Goal: Task Accomplishment & Management: Contribute content

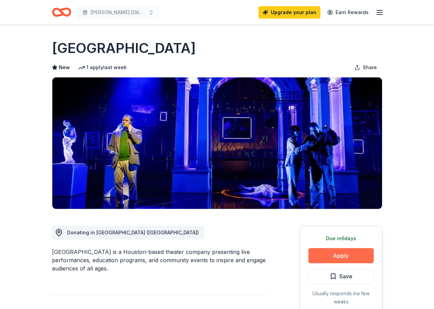
click at [332, 252] on button "Apply" at bounding box center [340, 255] width 65 height 15
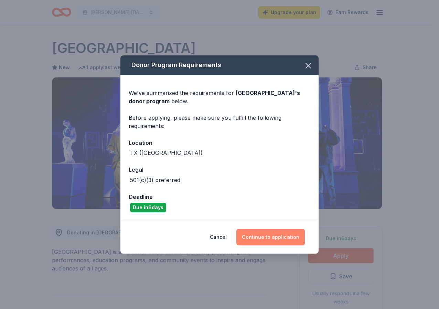
click at [265, 240] on button "Continue to application" at bounding box center [270, 237] width 68 height 17
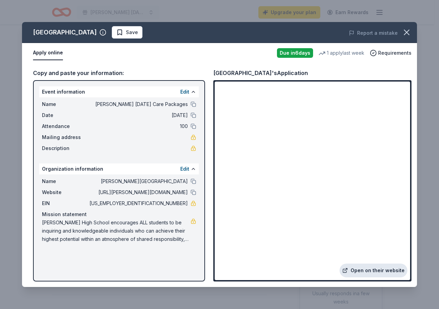
click at [372, 272] on link "Open on their website" at bounding box center [373, 270] width 68 height 14
click at [406, 31] on icon "button" at bounding box center [407, 33] width 10 height 10
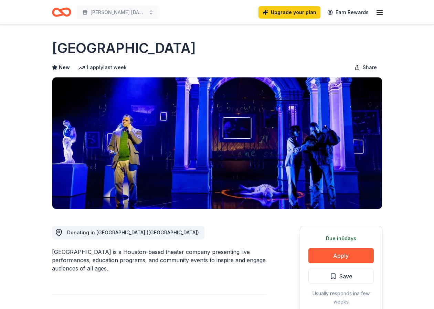
click at [381, 13] on icon "button" at bounding box center [379, 12] width 8 height 8
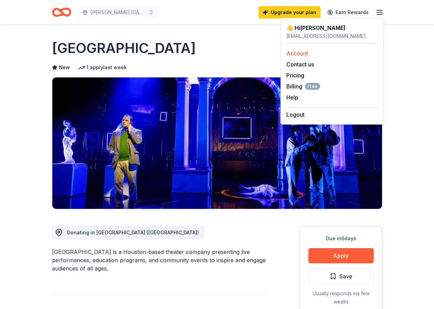
click at [287, 54] on link "Account" at bounding box center [297, 53] width 22 height 7
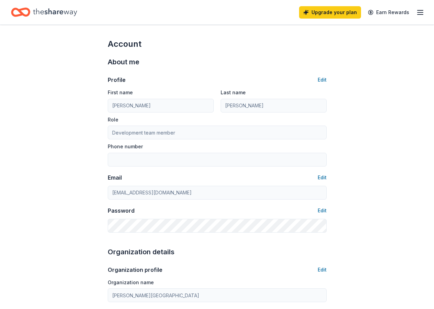
click at [421, 13] on icon "button" at bounding box center [420, 12] width 8 height 8
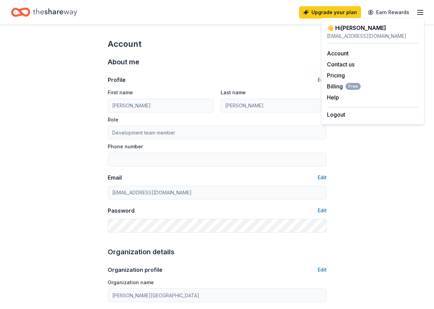
click at [281, 67] on div "About me" at bounding box center [217, 61] width 219 height 11
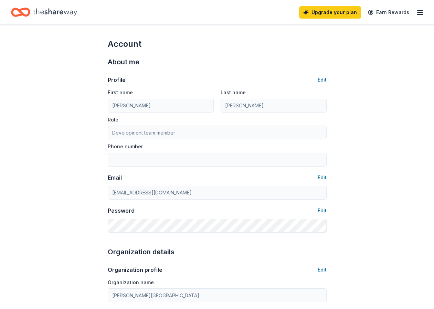
click at [74, 10] on icon "Home" at bounding box center [55, 12] width 44 height 14
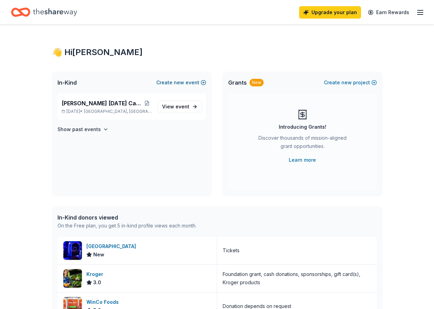
click at [183, 84] on span "new" at bounding box center [179, 82] width 10 height 8
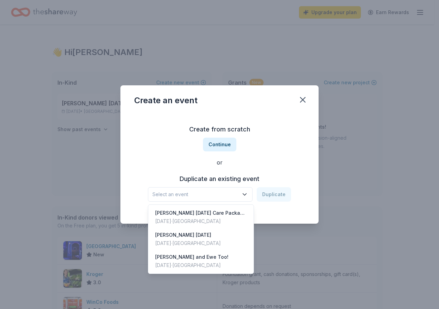
click at [225, 195] on span "Select an event" at bounding box center [195, 194] width 86 height 8
click at [213, 257] on div "[PERSON_NAME] and Ewe Too! [DATE] · [GEOGRAPHIC_DATA]" at bounding box center [201, 261] width 102 height 22
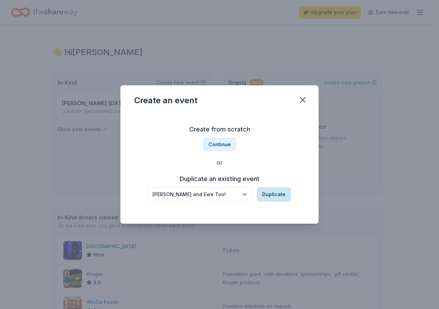
click at [273, 194] on button "Duplicate" at bounding box center [274, 194] width 34 height 14
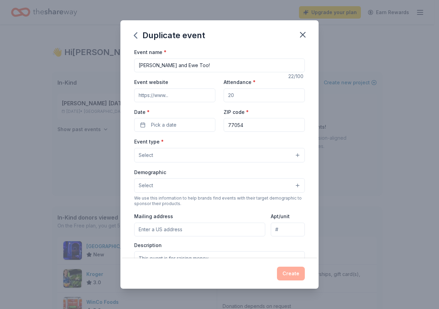
drag, startPoint x: 238, startPoint y: 97, endPoint x: 224, endPoint y: 95, distance: 14.2
click at [224, 95] on input "Attendance *" at bounding box center [264, 95] width 81 height 14
type input "300"
click at [171, 122] on span "Pick a date" at bounding box center [163, 125] width 25 height 8
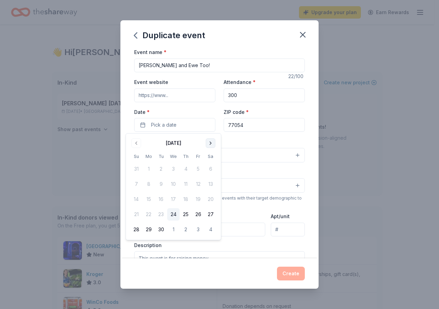
click at [211, 144] on button "Go to next month" at bounding box center [211, 143] width 10 height 10
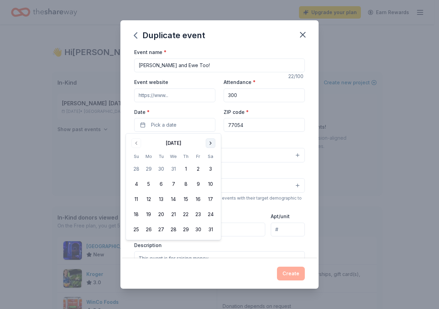
click at [211, 144] on button "Go to next month" at bounding box center [211, 143] width 10 height 10
click at [200, 169] on button "1" at bounding box center [198, 169] width 12 height 12
click at [260, 140] on div "Event type * Select" at bounding box center [219, 149] width 171 height 25
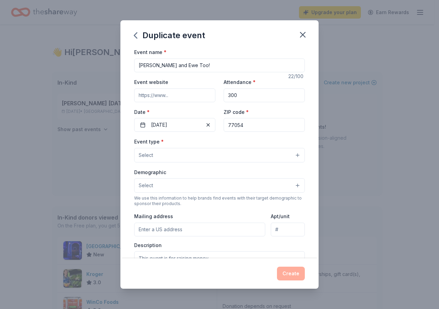
click at [208, 152] on button "Select" at bounding box center [219, 155] width 171 height 14
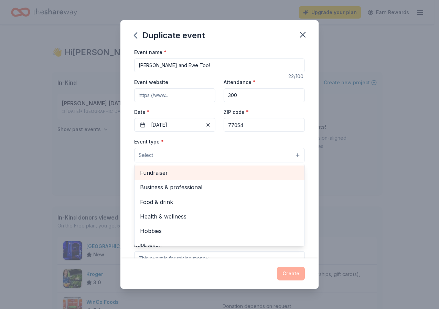
click at [178, 174] on span "Fundraiser" at bounding box center [219, 172] width 159 height 9
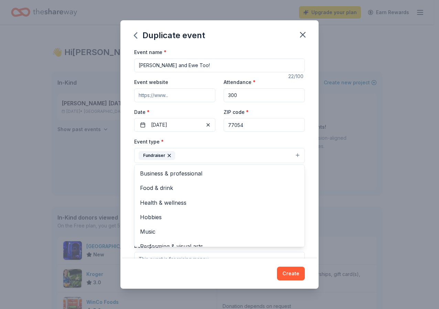
click at [330, 178] on div "Duplicate event Event name * [PERSON_NAME] and Ewe Too! 22 /100 Event website A…" at bounding box center [219, 154] width 439 height 309
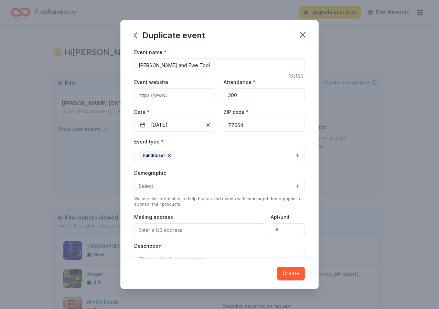
click at [202, 185] on button "Select" at bounding box center [219, 186] width 171 height 14
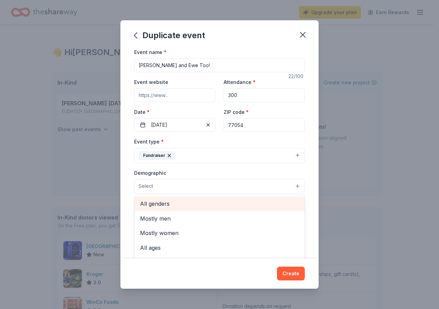
click at [165, 205] on span "All genders" at bounding box center [219, 203] width 159 height 9
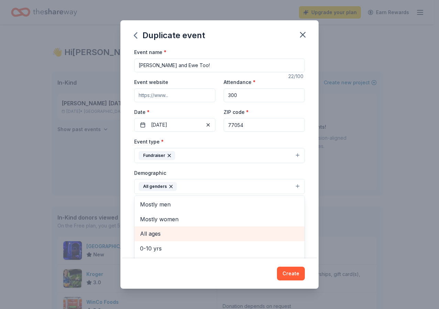
click at [178, 234] on span "All ages" at bounding box center [219, 233] width 159 height 9
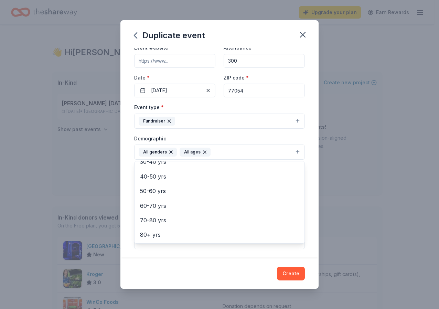
scroll to position [103, 0]
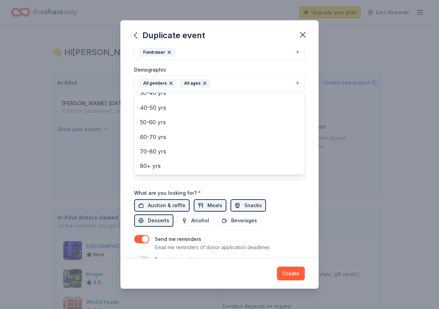
click at [164, 207] on div "Event name * [PERSON_NAME] and Ewe Too! 22 /100 Event website Attendance * 300 …" at bounding box center [219, 104] width 171 height 319
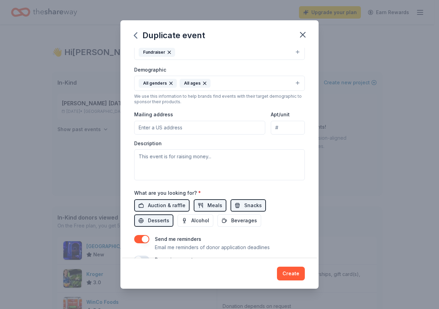
drag, startPoint x: 140, startPoint y: 128, endPoint x: 168, endPoint y: 128, distance: 28.6
click at [168, 128] on input "Mailing address" at bounding box center [199, 128] width 131 height 14
type input "[STREET_ADDRESS]"
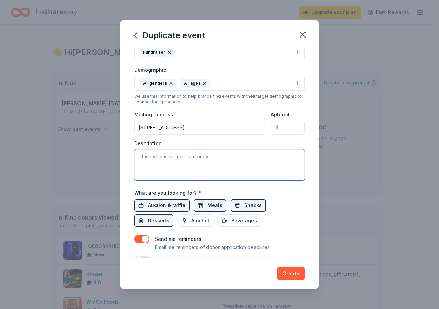
drag, startPoint x: 214, startPoint y: 161, endPoint x: 147, endPoint y: 158, distance: 66.8
click at [147, 158] on textarea at bounding box center [219, 164] width 171 height 31
paste textarea "Lorem ips dolors ametconsec ad eli Seddoei Tem Incid Utla etd Magnaaliq Enimadm…"
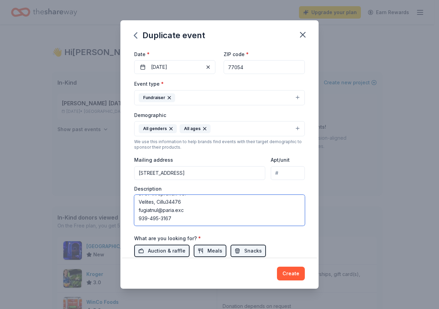
scroll to position [0, 0]
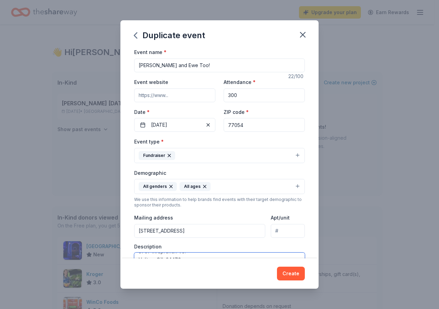
type textarea "Lorem ips dolors ametconsec ad eli Seddoei Tem Incid Utla etd Magnaaliq Enimadm…"
click at [184, 94] on input "Event website" at bounding box center [174, 95] width 81 height 14
drag, startPoint x: 184, startPoint y: 94, endPoint x: 137, endPoint y: 94, distance: 47.8
click at [137, 94] on input "Event website" at bounding box center [174, 95] width 81 height 14
type input "[DOMAIN_NAME]"
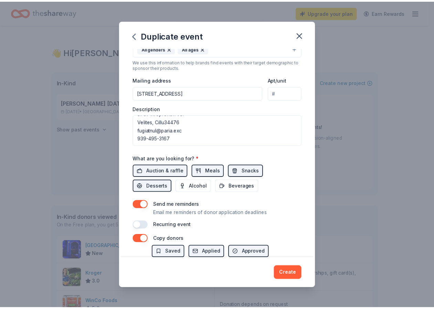
scroll to position [195, 0]
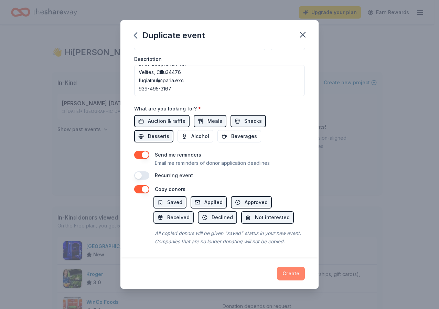
click at [295, 272] on button "Create" at bounding box center [291, 274] width 28 height 14
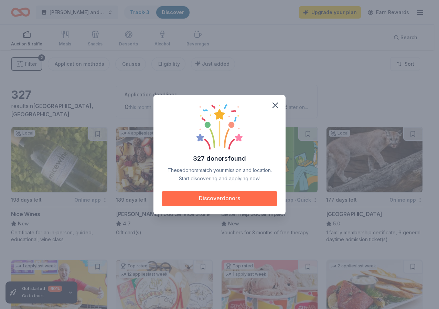
click at [230, 200] on button "Discover donors" at bounding box center [220, 198] width 116 height 15
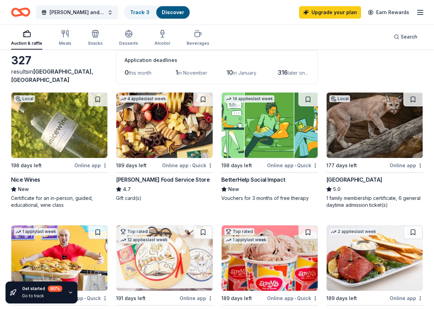
scroll to position [69, 0]
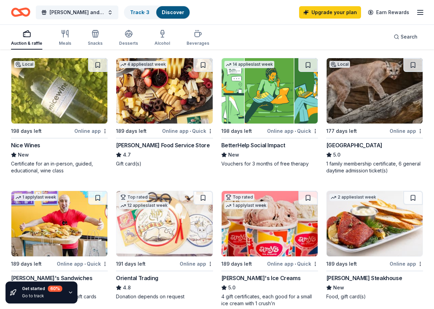
click at [400, 131] on div "Online app" at bounding box center [405, 131] width 33 height 9
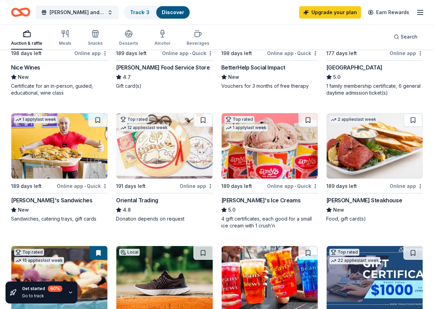
scroll to position [148, 0]
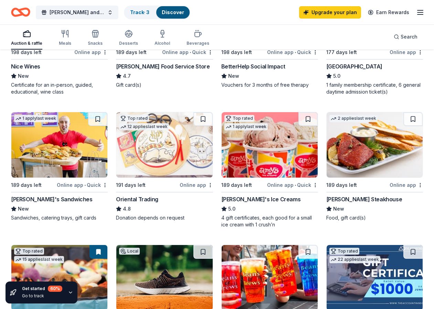
click at [367, 161] on img at bounding box center [374, 144] width 96 height 65
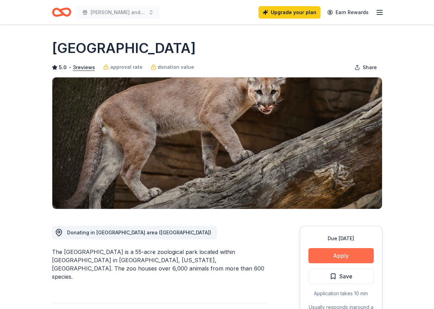
click at [347, 255] on button "Apply" at bounding box center [340, 255] width 65 height 15
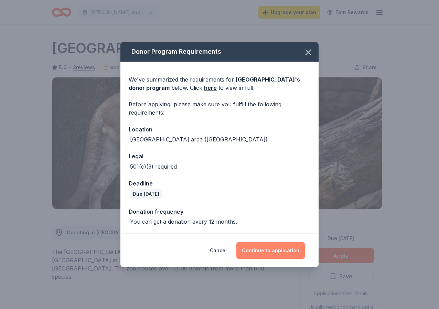
click at [261, 251] on button "Continue to application" at bounding box center [270, 250] width 68 height 17
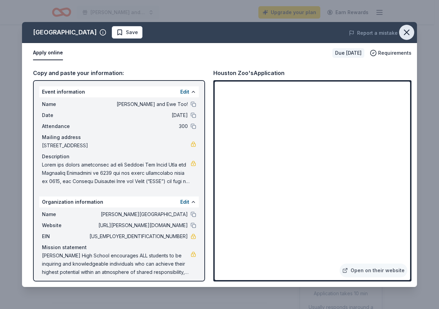
click at [406, 32] on icon "button" at bounding box center [406, 32] width 5 height 5
